Goal: Share content

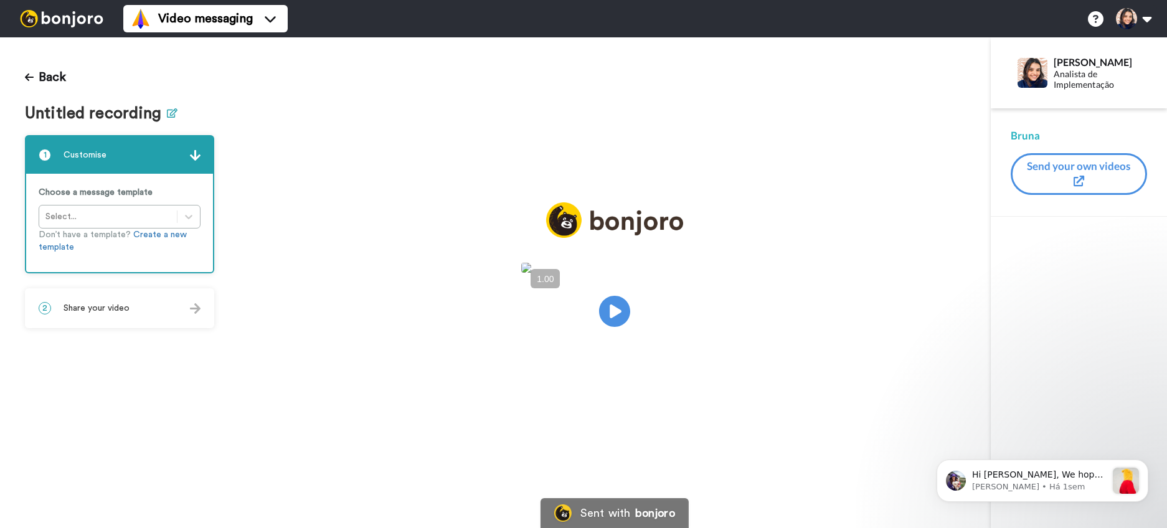
click at [167, 110] on icon at bounding box center [172, 112] width 11 height 9
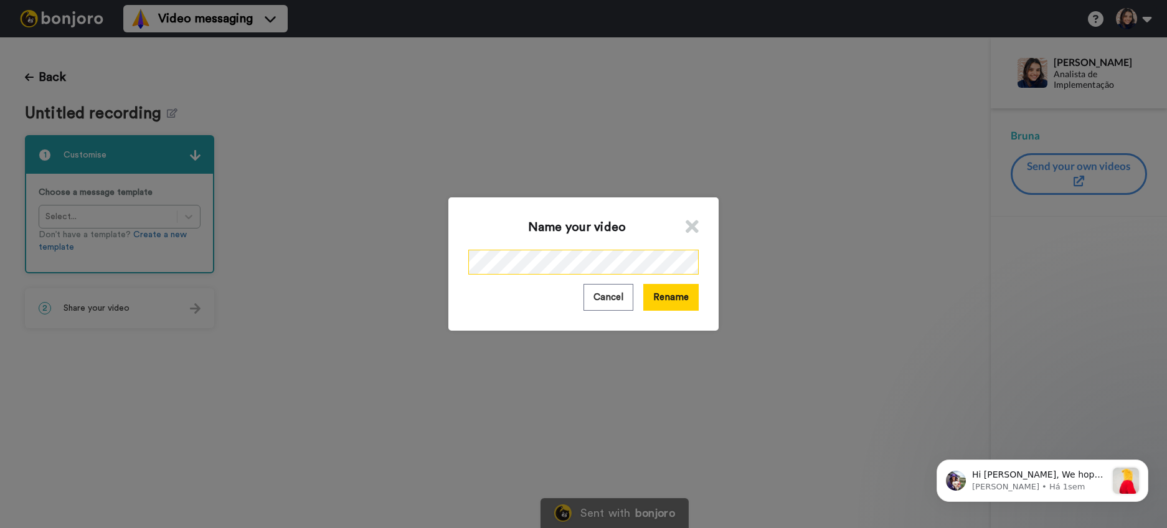
click at [374, 295] on div "Name your video Cancel Rename" at bounding box center [583, 264] width 1167 height 528
click at [665, 301] on button "Rename" at bounding box center [670, 297] width 55 height 27
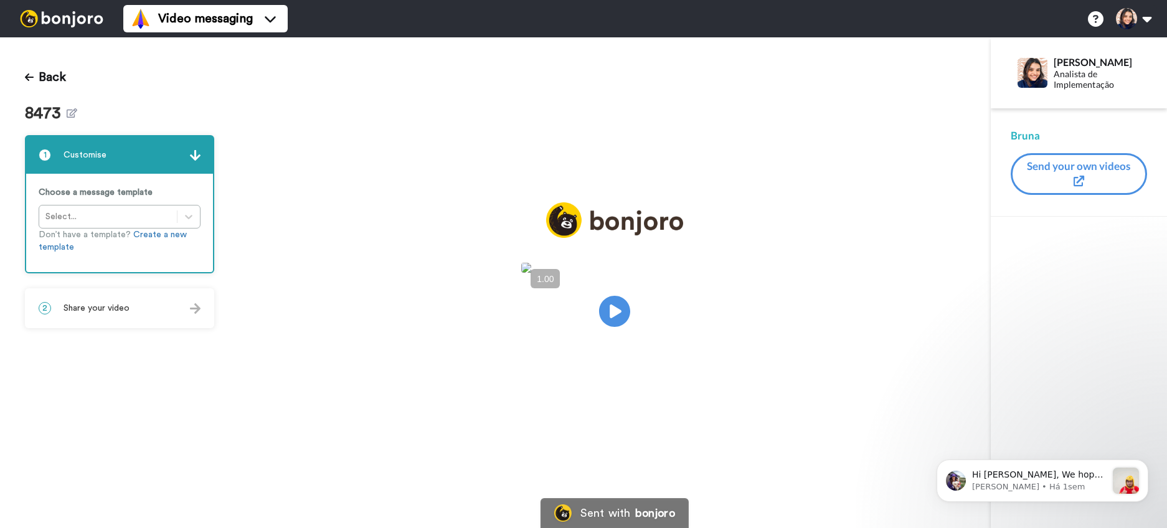
click at [107, 318] on div "2 Share your video" at bounding box center [119, 308] width 187 height 37
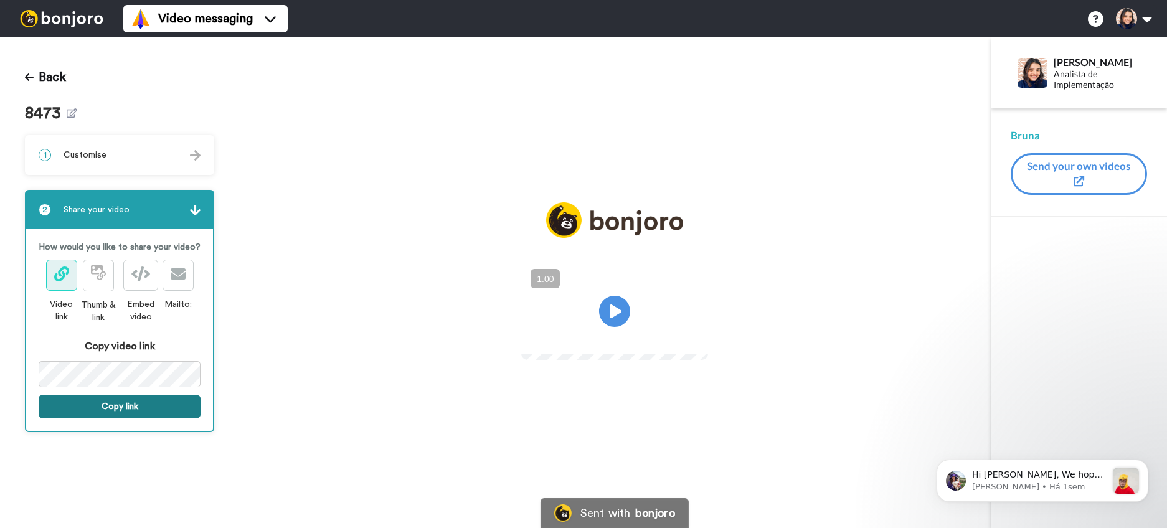
click at [107, 403] on button "Copy link" at bounding box center [120, 407] width 162 height 24
